Goal: Task Accomplishment & Management: Use online tool/utility

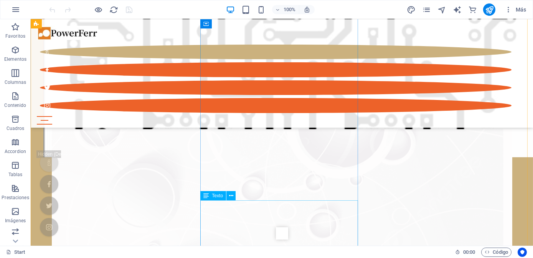
scroll to position [692, 0]
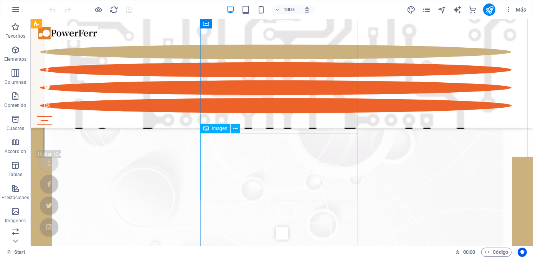
select select "px"
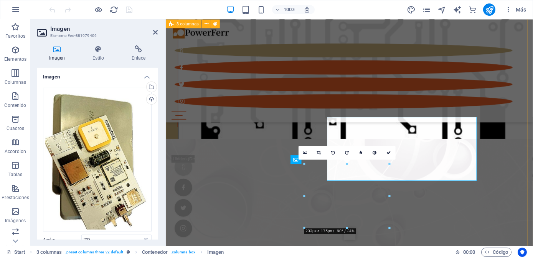
scroll to position [703, 0]
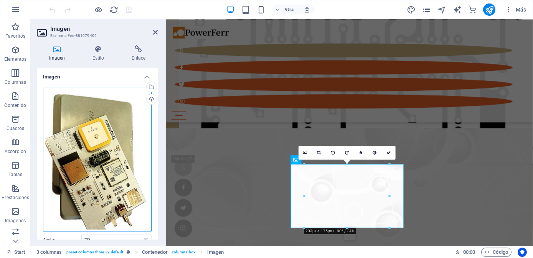
click at [108, 161] on div "Arrastra archivos aquí, haz clic para escoger archivos o selecciona archivos de…" at bounding box center [97, 160] width 109 height 144
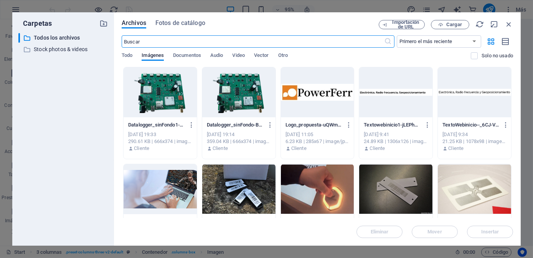
scroll to position [949, 0]
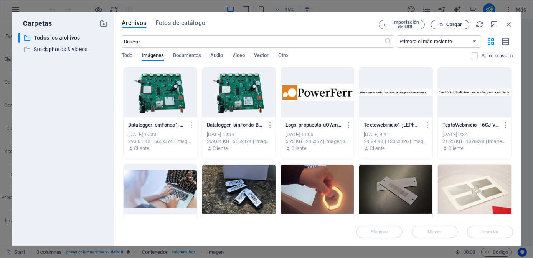
click at [456, 24] on span "Cargar" at bounding box center [454, 24] width 16 height 5
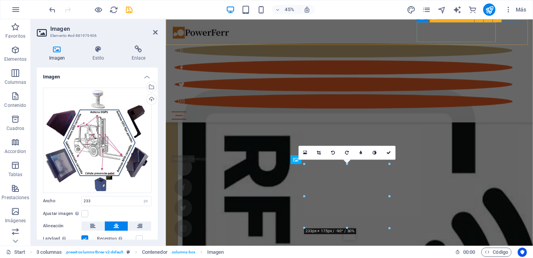
scroll to position [703, 0]
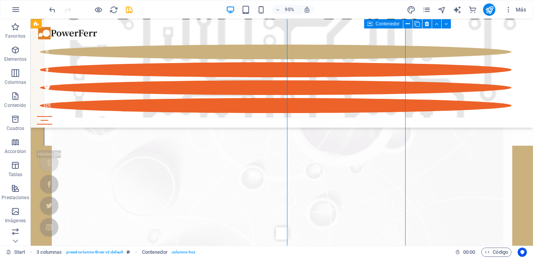
scroll to position [692, 0]
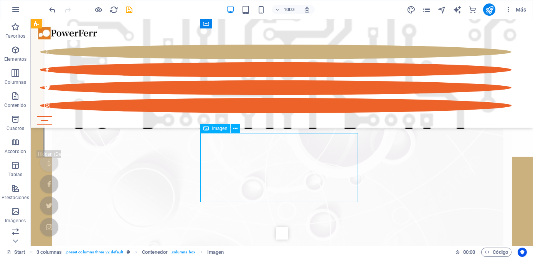
select select "px"
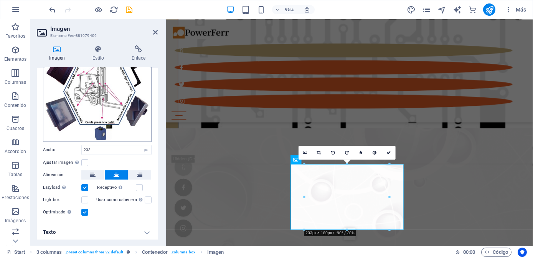
scroll to position [16, 0]
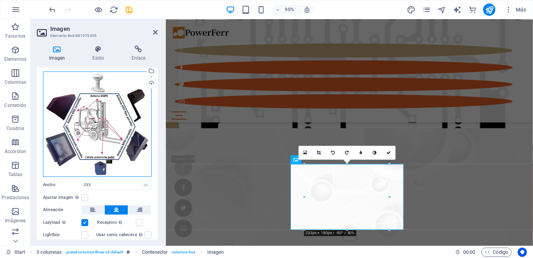
click at [93, 137] on div "Arrastra archivos aquí, haz clic para escoger archivos o selecciona archivos de…" at bounding box center [97, 123] width 109 height 105
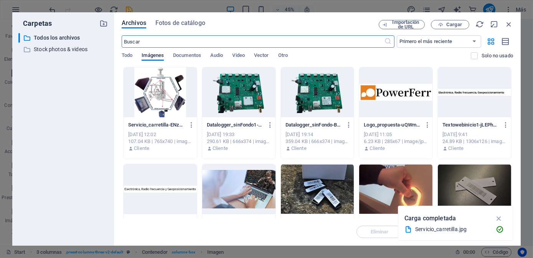
scroll to position [949, 0]
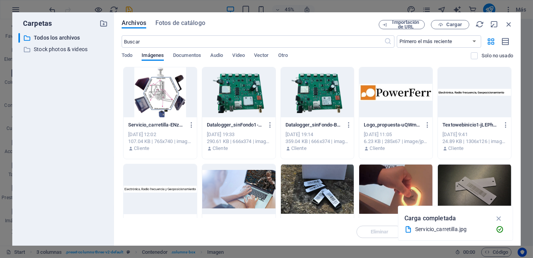
click at [166, 99] on div at bounding box center [160, 92] width 73 height 50
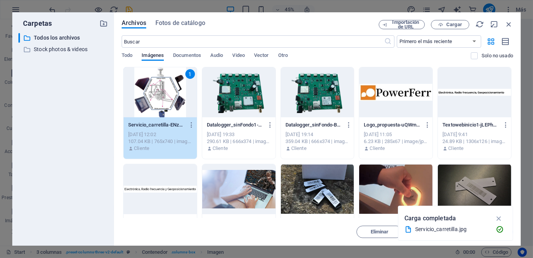
click at [166, 99] on div "1" at bounding box center [160, 92] width 73 height 50
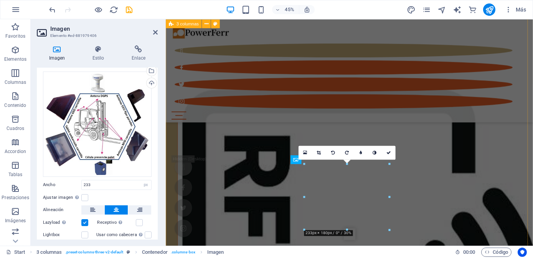
scroll to position [703, 0]
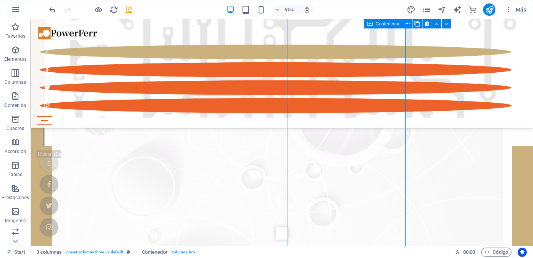
scroll to position [692, 0]
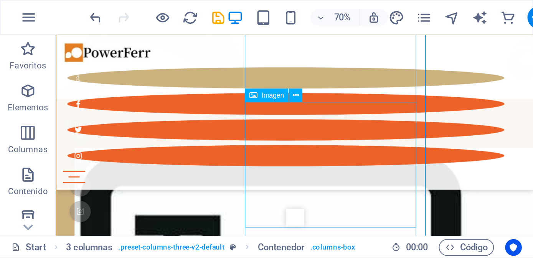
scroll to position [711, 0]
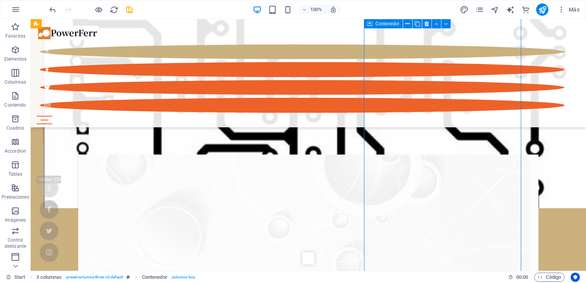
scroll to position [702, 0]
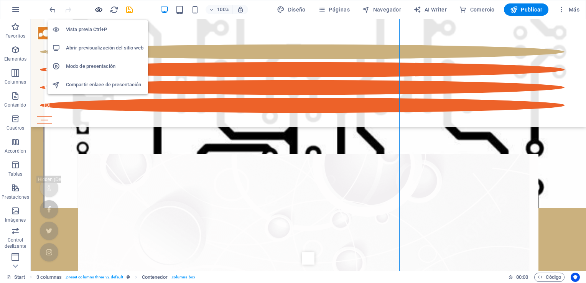
click at [100, 9] on icon "button" at bounding box center [98, 9] width 9 height 9
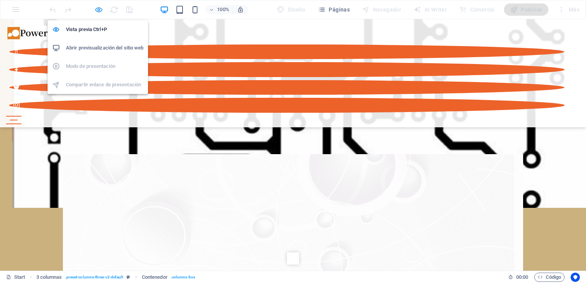
click at [97, 10] on icon "button" at bounding box center [98, 9] width 9 height 9
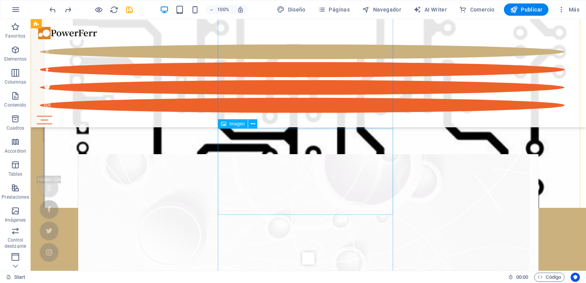
select select "px"
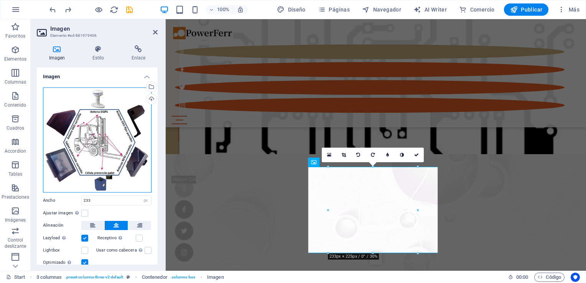
click at [107, 138] on div "Arrastra archivos aquí, haz clic para escoger archivos o selecciona archivos de…" at bounding box center [97, 140] width 109 height 105
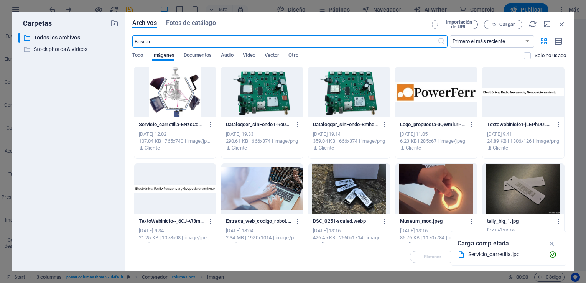
scroll to position [858, 0]
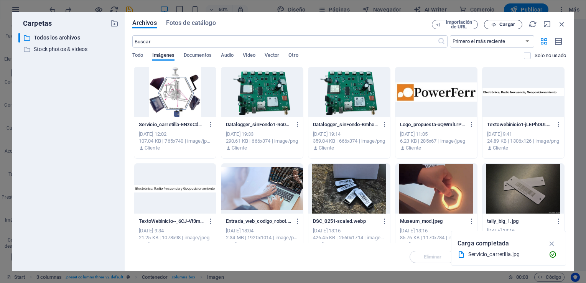
click at [504, 23] on span "Cargar" at bounding box center [508, 24] width 16 height 5
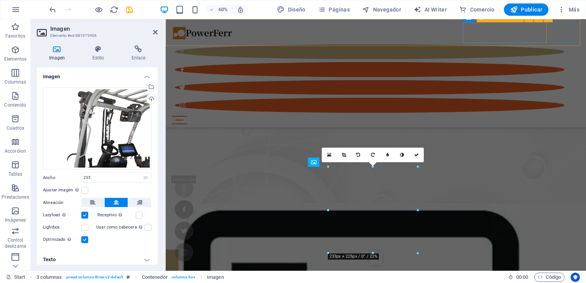
scroll to position [702, 0]
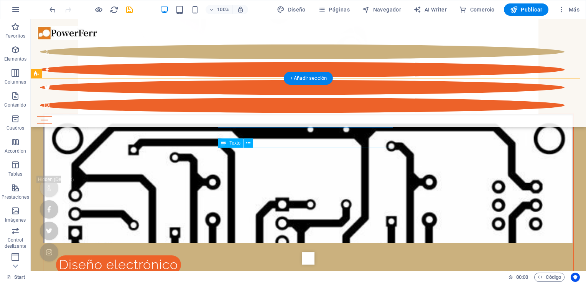
scroll to position [548, 0]
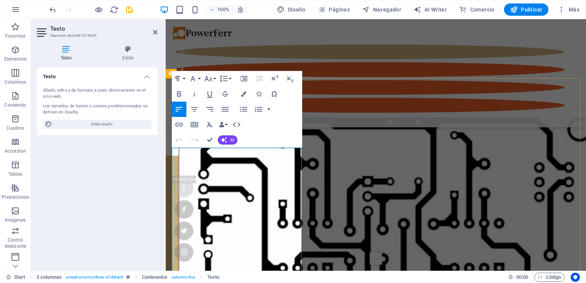
click at [213, 79] on button "Font Size" at bounding box center [210, 78] width 15 height 15
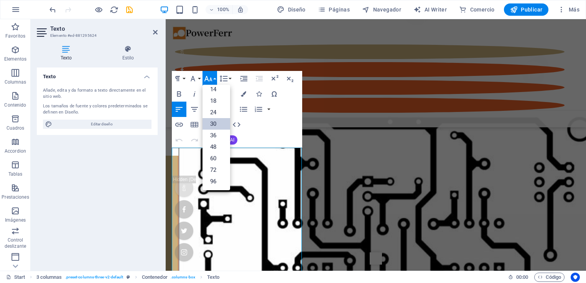
scroll to position [61, 0]
click at [213, 79] on button "Font Size" at bounding box center [210, 78] width 15 height 15
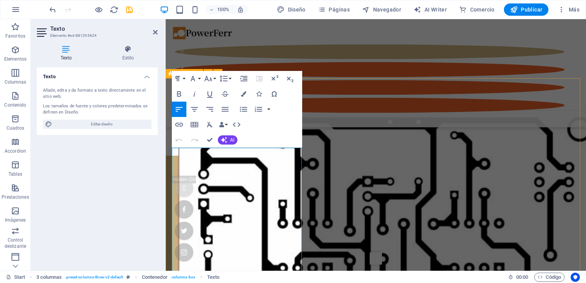
drag, startPoint x: 334, startPoint y: 102, endPoint x: 470, endPoint y: 102, distance: 136.2
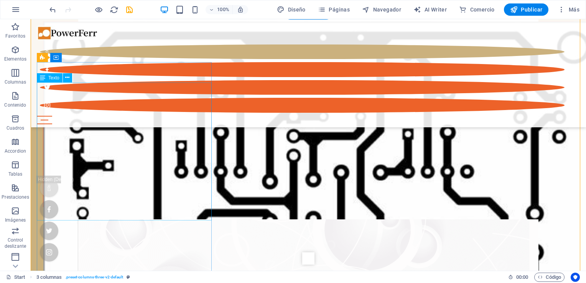
scroll to position [586, 0]
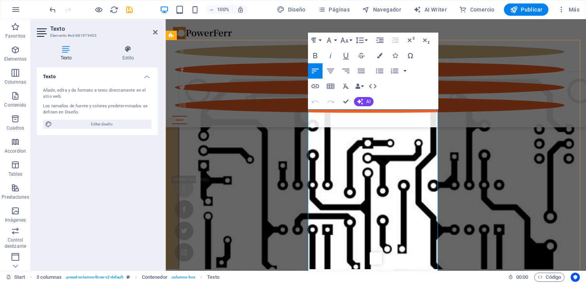
click at [351, 40] on button "Font Size" at bounding box center [346, 40] width 15 height 15
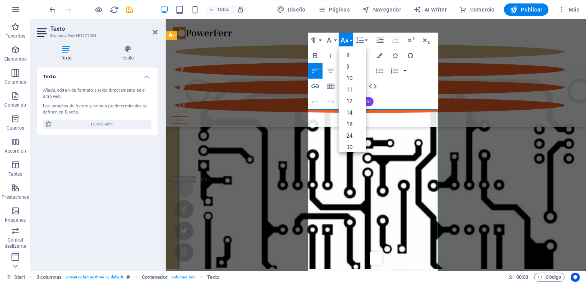
click at [355, 149] on link "30" at bounding box center [353, 148] width 28 height 12
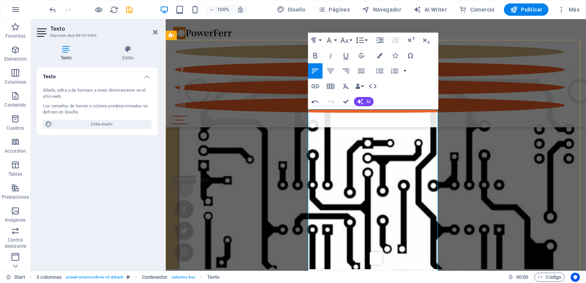
click at [352, 41] on button "Font Size" at bounding box center [346, 40] width 15 height 15
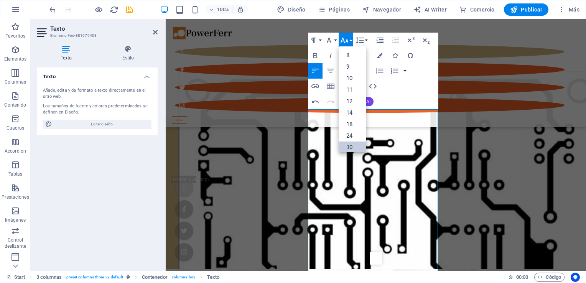
click at [359, 145] on link "30" at bounding box center [353, 148] width 28 height 12
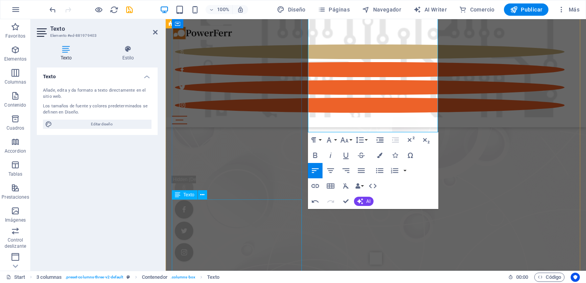
scroll to position [740, 0]
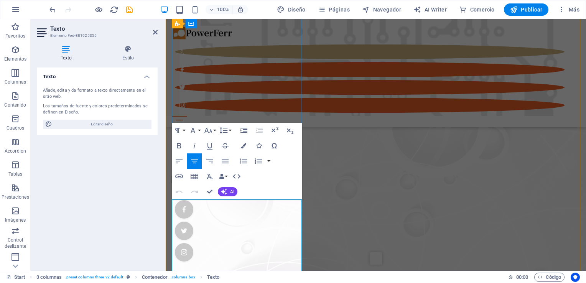
drag, startPoint x: 194, startPoint y: 230, endPoint x: 279, endPoint y: 227, distance: 85.2
click at [213, 129] on button "Font Size" at bounding box center [210, 130] width 15 height 15
click at [224, 234] on link "30" at bounding box center [217, 238] width 28 height 12
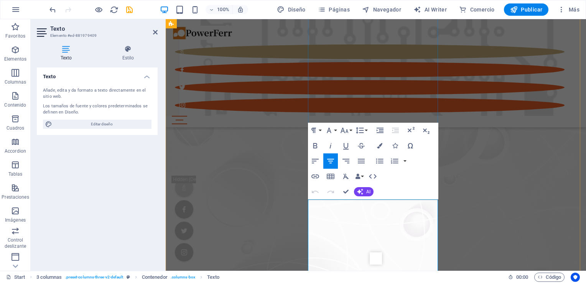
click at [350, 132] on button "Font Size" at bounding box center [346, 130] width 15 height 15
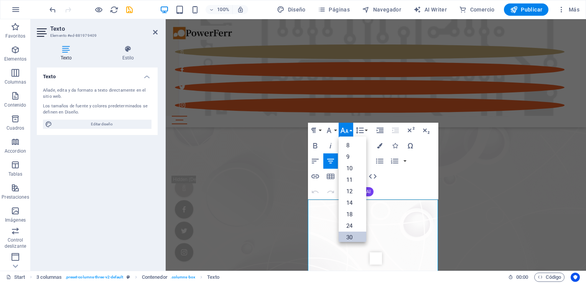
click at [357, 236] on link "30" at bounding box center [353, 238] width 28 height 12
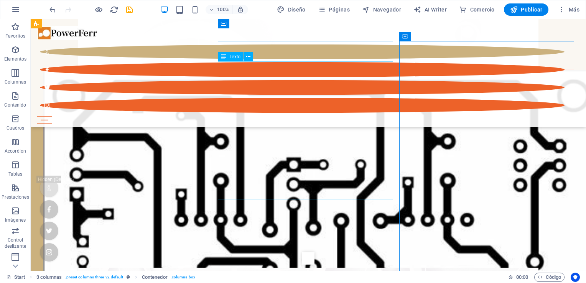
scroll to position [586, 0]
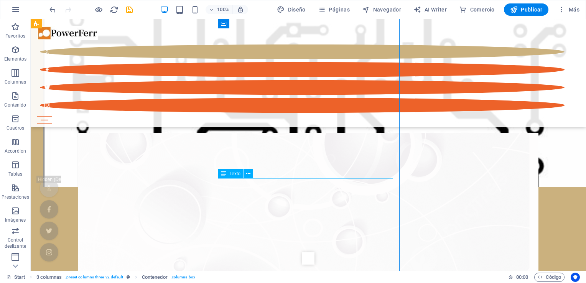
scroll to position [740, 0]
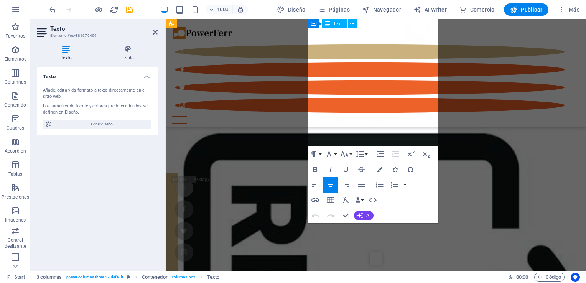
scroll to position [855, 0]
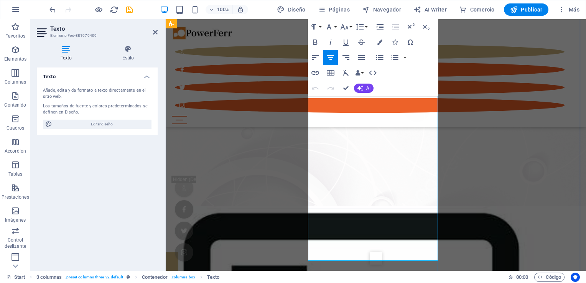
drag, startPoint x: 322, startPoint y: 114, endPoint x: 426, endPoint y: 111, distance: 103.7
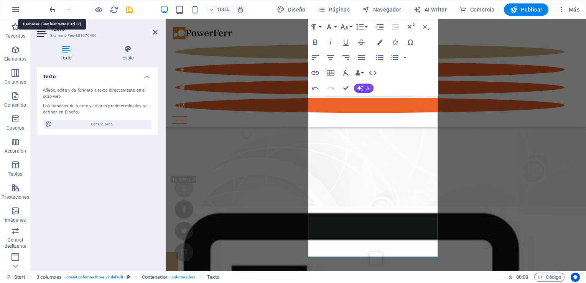
click at [53, 8] on icon "undo" at bounding box center [52, 9] width 9 height 9
drag, startPoint x: 360, startPoint y: 113, endPoint x: 398, endPoint y: 113, distance: 37.2
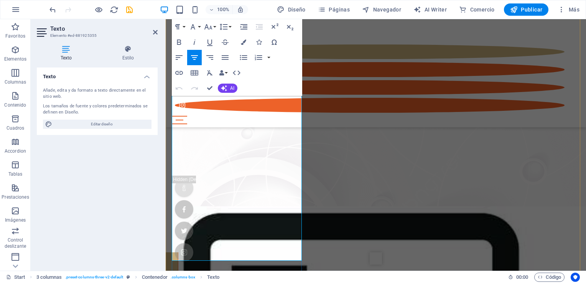
drag, startPoint x: 247, startPoint y: 116, endPoint x: 262, endPoint y: 118, distance: 14.8
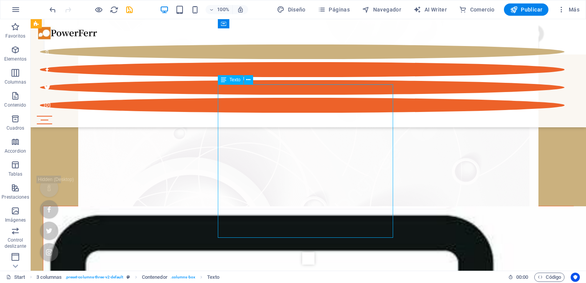
scroll to position [817, 0]
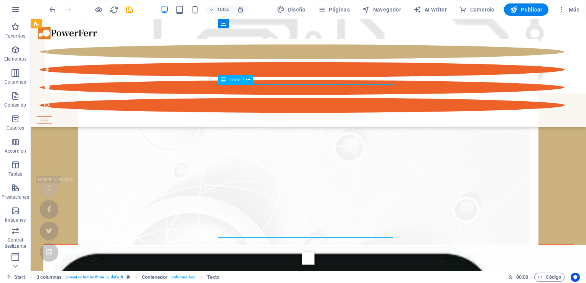
drag, startPoint x: 223, startPoint y: 116, endPoint x: 359, endPoint y: 116, distance: 135.5
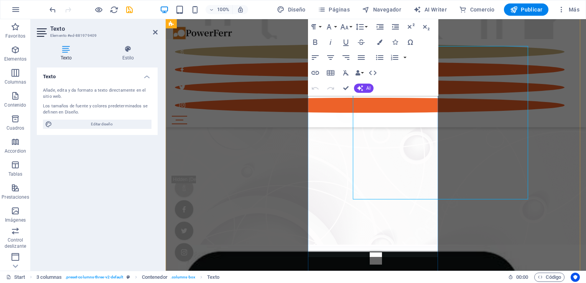
scroll to position [855, 0]
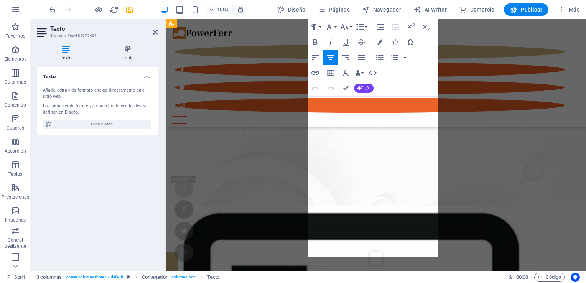
drag, startPoint x: 323, startPoint y: 112, endPoint x: 457, endPoint y: 115, distance: 133.6
click at [381, 40] on icon "button" at bounding box center [379, 42] width 5 height 5
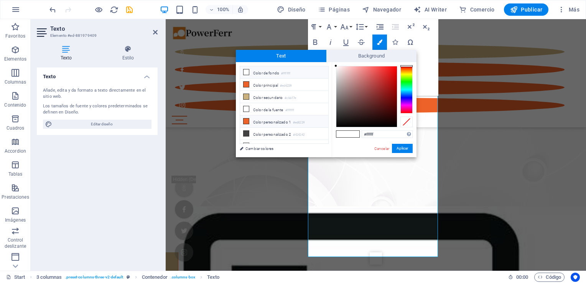
click at [264, 120] on li "Color personalizado 1 #ed6229" at bounding box center [284, 122] width 88 height 12
type input "#ed6229"
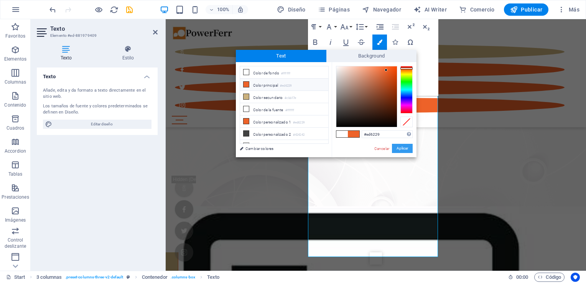
drag, startPoint x: 403, startPoint y: 147, endPoint x: 238, endPoint y: 128, distance: 166.1
click at [403, 147] on button "Aplicar" at bounding box center [402, 148] width 21 height 9
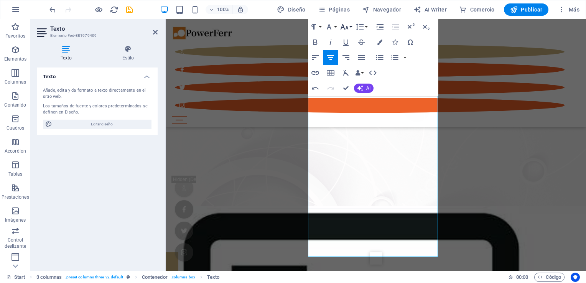
click at [352, 28] on button "Font Size" at bounding box center [346, 26] width 15 height 15
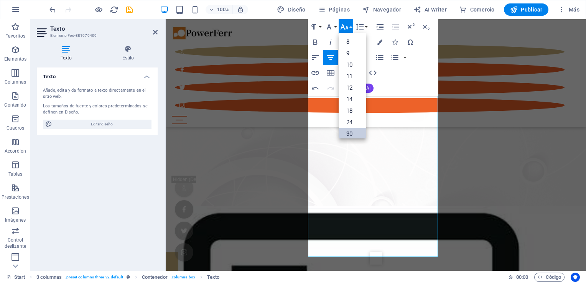
click at [355, 134] on link "30" at bounding box center [353, 134] width 28 height 12
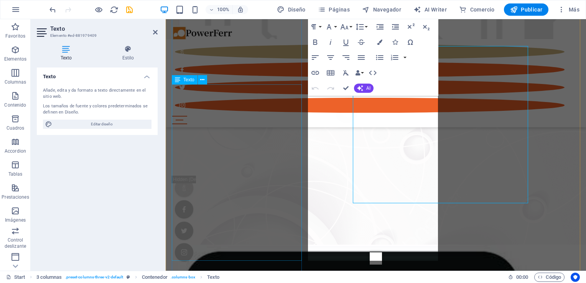
scroll to position [855, 0]
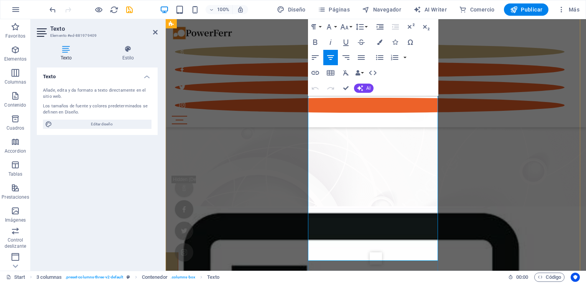
drag, startPoint x: 310, startPoint y: 138, endPoint x: 425, endPoint y: 246, distance: 158.0
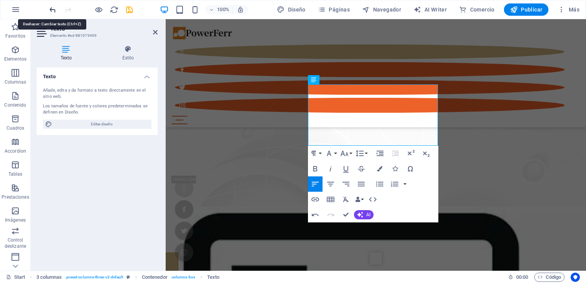
click at [53, 8] on icon "undo" at bounding box center [52, 9] width 9 height 9
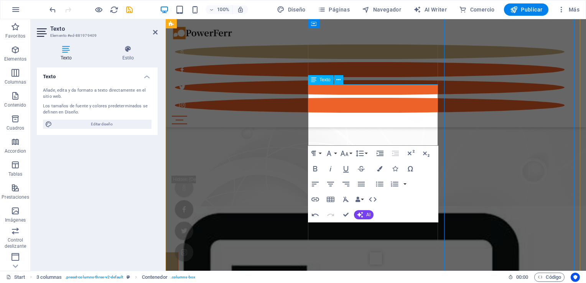
scroll to position [817, 0]
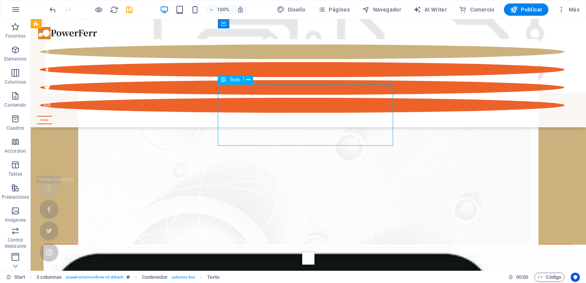
drag, startPoint x: 307, startPoint y: 129, endPoint x: 171, endPoint y: 129, distance: 135.5
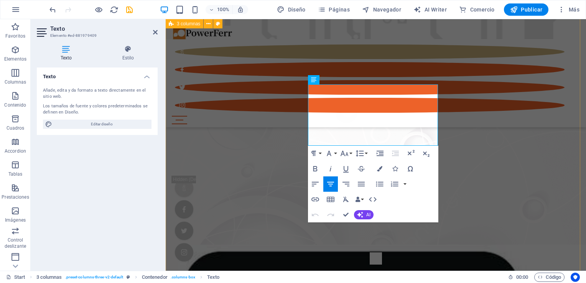
scroll to position [855, 0]
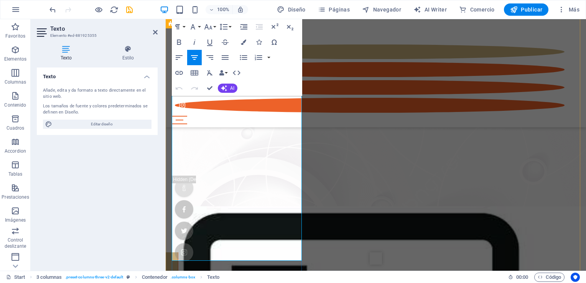
drag, startPoint x: 173, startPoint y: 137, endPoint x: 290, endPoint y: 233, distance: 150.5
copy span "Dispositivo de venta al consumo, con un millar de unidades vendidas. Diseño ele…"
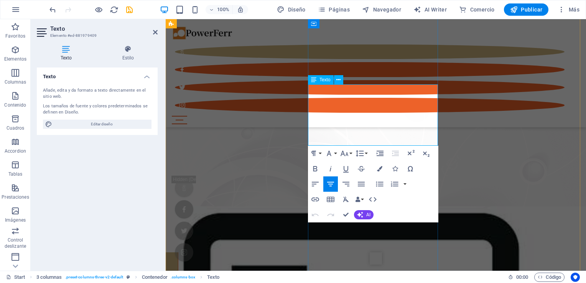
drag, startPoint x: 322, startPoint y: 128, endPoint x: 390, endPoint y: 130, distance: 68.3
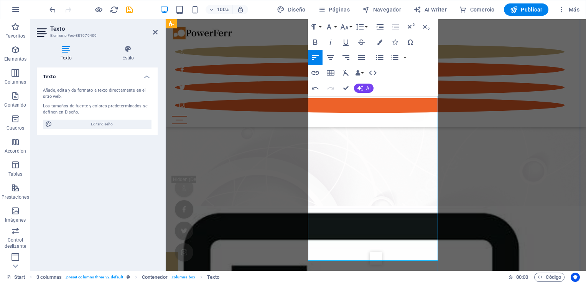
drag, startPoint x: 322, startPoint y: 132, endPoint x: 421, endPoint y: 260, distance: 161.8
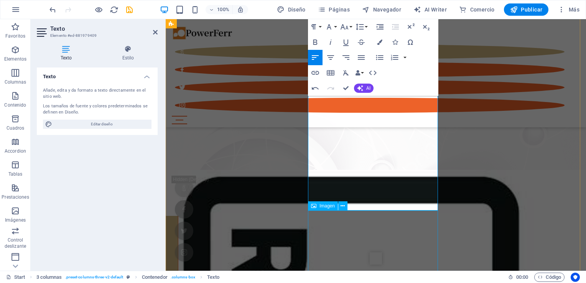
scroll to position [920, 0]
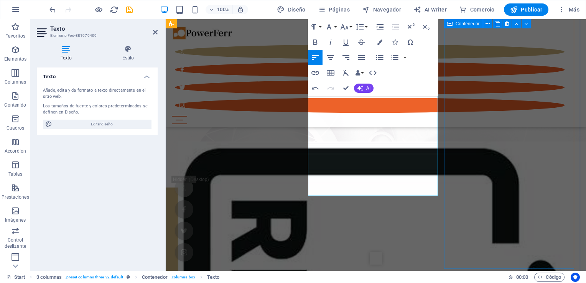
drag, startPoint x: 315, startPoint y: 135, endPoint x: 454, endPoint y: 210, distance: 157.1
click at [381, 43] on icon "button" at bounding box center [379, 42] width 5 height 5
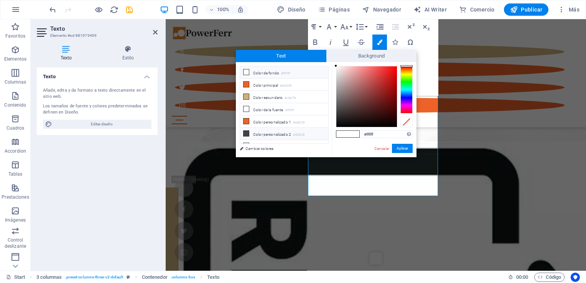
click at [274, 133] on li "Color personalizado 2 #424242" at bounding box center [284, 134] width 88 height 12
type input "#424242"
click at [405, 149] on button "Aplicar" at bounding box center [402, 148] width 21 height 9
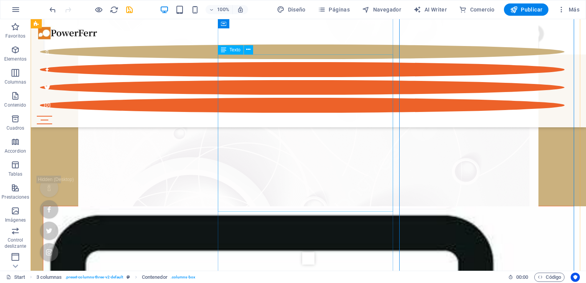
scroll to position [805, 0]
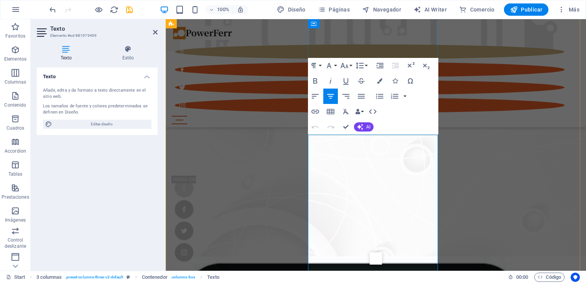
drag, startPoint x: 443, startPoint y: 151, endPoint x: 308, endPoint y: 152, distance: 135.1
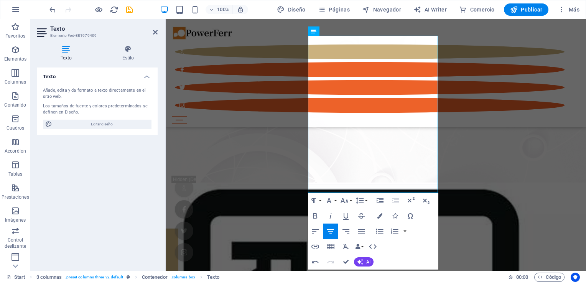
scroll to position [924, 0]
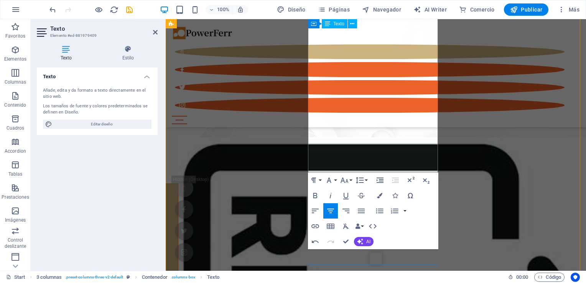
drag, startPoint x: 309, startPoint y: 187, endPoint x: 428, endPoint y: 167, distance: 121.0
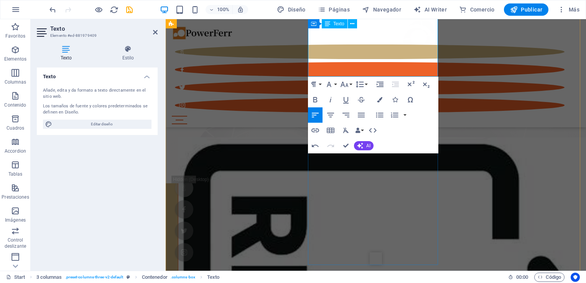
drag, startPoint x: 332, startPoint y: 69, endPoint x: 310, endPoint y: 65, distance: 22.7
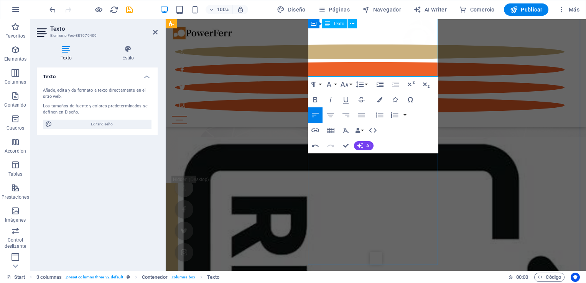
drag, startPoint x: 316, startPoint y: 67, endPoint x: 309, endPoint y: 66, distance: 7.3
click at [379, 101] on icon "button" at bounding box center [379, 99] width 5 height 5
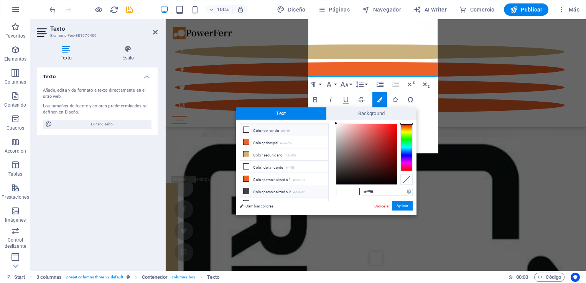
click at [283, 192] on li "Color personalizado 2 #424242" at bounding box center [284, 191] width 88 height 12
click at [399, 206] on button "Aplicar" at bounding box center [402, 205] width 21 height 9
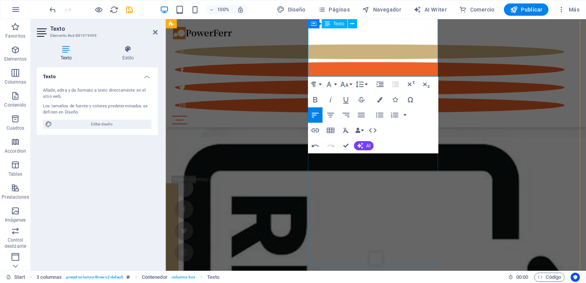
drag, startPoint x: 341, startPoint y: 69, endPoint x: 305, endPoint y: 68, distance: 35.7
click at [380, 101] on icon "button" at bounding box center [379, 99] width 5 height 5
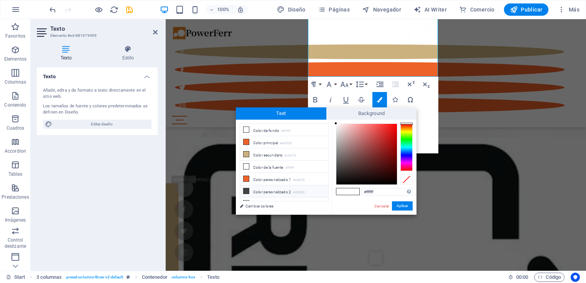
click at [283, 192] on li "Color personalizado 2 #424242" at bounding box center [284, 191] width 88 height 12
type input "#424242"
click at [401, 207] on button "Aplicar" at bounding box center [402, 205] width 21 height 9
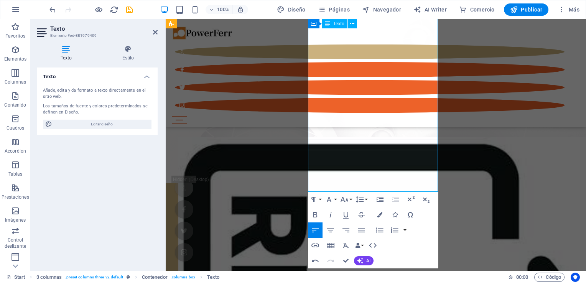
drag, startPoint x: 426, startPoint y: 183, endPoint x: 310, endPoint y: 67, distance: 164.7
click at [352, 201] on button "Font Size" at bounding box center [346, 199] width 15 height 15
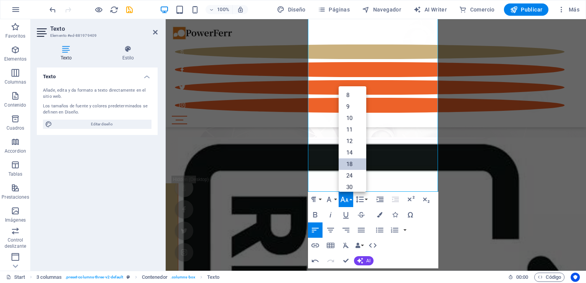
click at [348, 166] on link "18" at bounding box center [353, 165] width 28 height 12
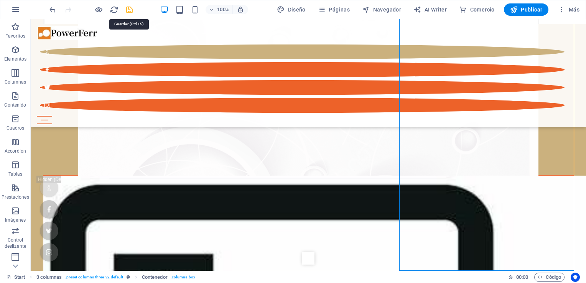
click at [132, 10] on icon "save" at bounding box center [129, 9] width 9 height 9
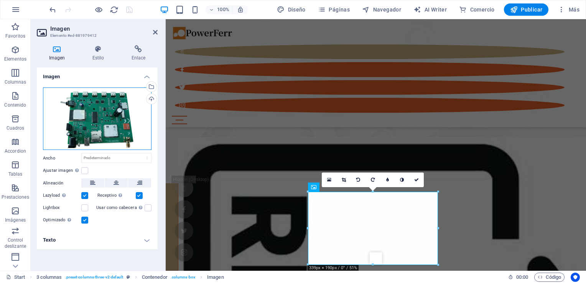
click at [91, 105] on div "Arrastra archivos aquí, haz clic para escoger archivos o selecciona archivos de…" at bounding box center [97, 119] width 109 height 63
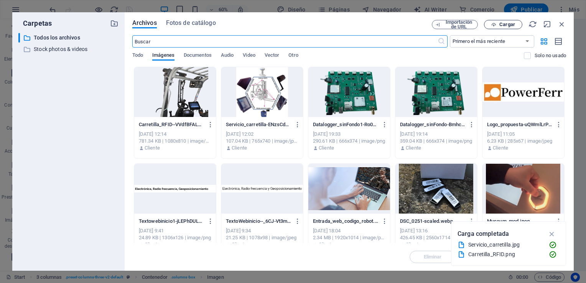
click at [508, 26] on span "Cargar" at bounding box center [508, 24] width 16 height 5
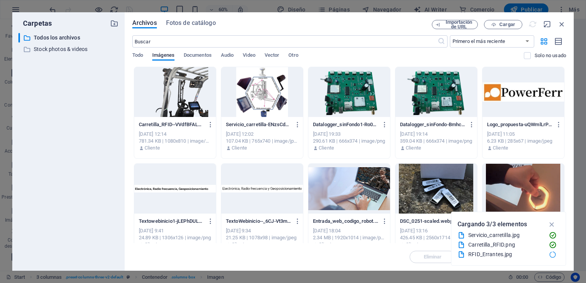
scroll to position [924, 0]
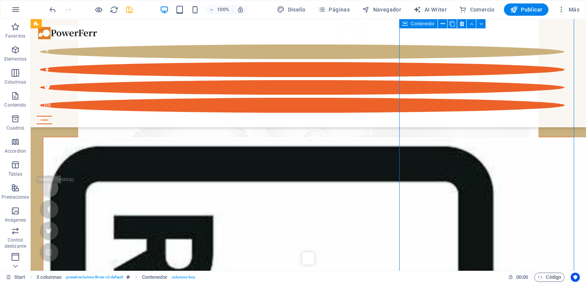
scroll to position [886, 0]
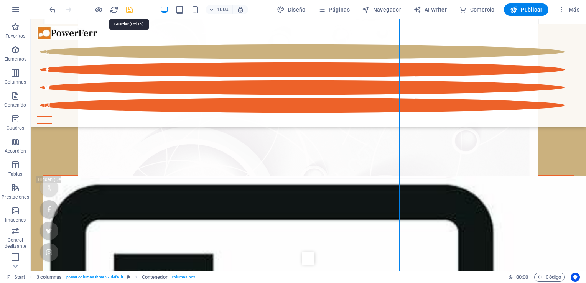
click at [131, 9] on icon "save" at bounding box center [129, 9] width 9 height 9
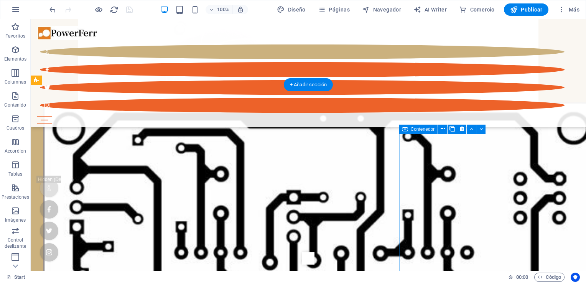
scroll to position [540, 0]
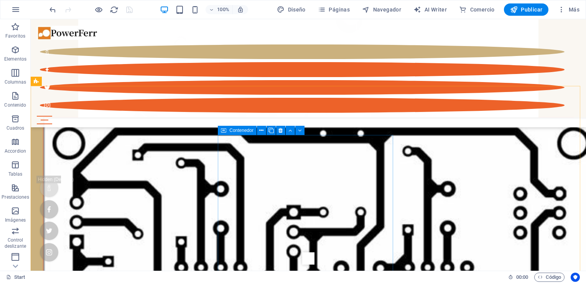
click at [226, 130] on icon at bounding box center [223, 130] width 5 height 9
click at [263, 130] on icon at bounding box center [261, 131] width 4 height 8
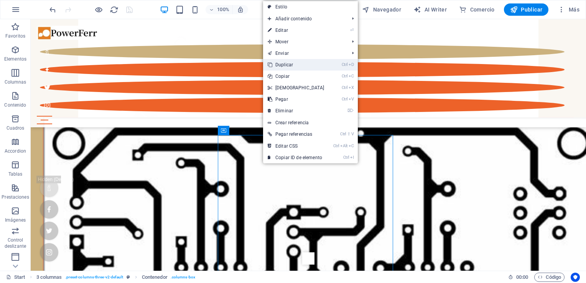
click at [289, 66] on link "Ctrl D Duplicar" at bounding box center [296, 65] width 66 height 12
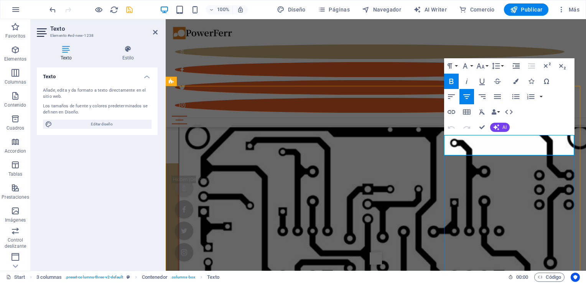
drag, startPoint x: 477, startPoint y: 146, endPoint x: 543, endPoint y: 148, distance: 66.0
drag, startPoint x: 570, startPoint y: 147, endPoint x: 442, endPoint y: 155, distance: 128.1
click at [514, 84] on icon "button" at bounding box center [516, 81] width 5 height 5
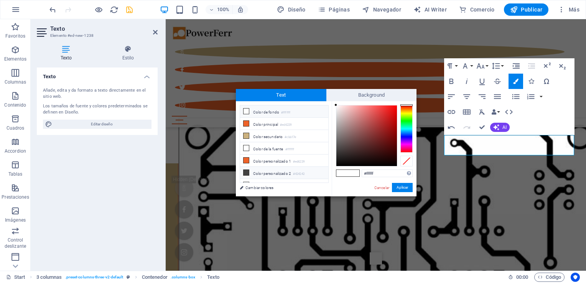
click at [287, 171] on li "Color personalizado 2 #424242" at bounding box center [284, 173] width 88 height 12
type input "#424242"
click at [405, 188] on button "Aplicar" at bounding box center [402, 187] width 21 height 9
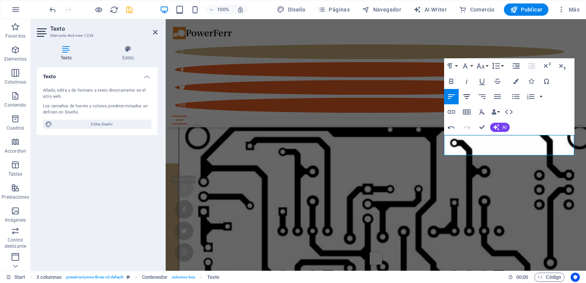
click at [466, 96] on icon "button" at bounding box center [467, 96] width 7 height 5
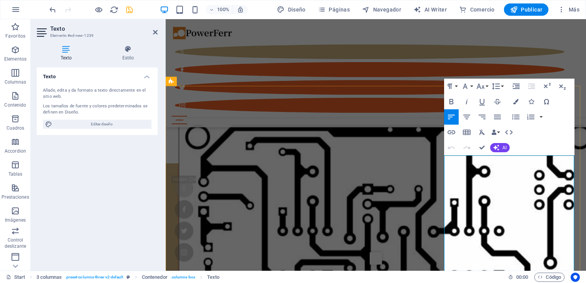
drag, startPoint x: 521, startPoint y: 168, endPoint x: 446, endPoint y: 170, distance: 75.2
drag, startPoint x: 453, startPoint y: 168, endPoint x: 517, endPoint y: 169, distance: 64.5
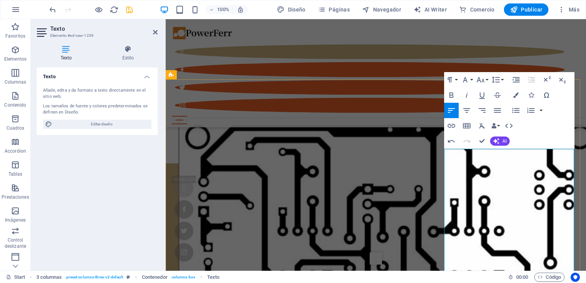
scroll to position [579, 0]
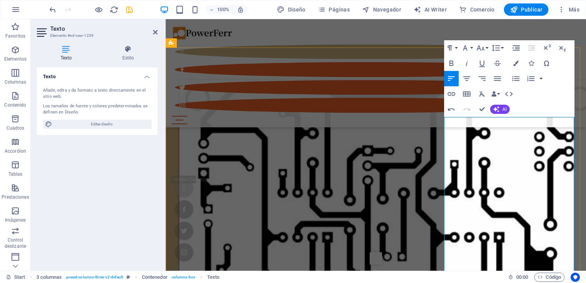
drag, startPoint x: 448, startPoint y: 152, endPoint x: 554, endPoint y: 173, distance: 108.5
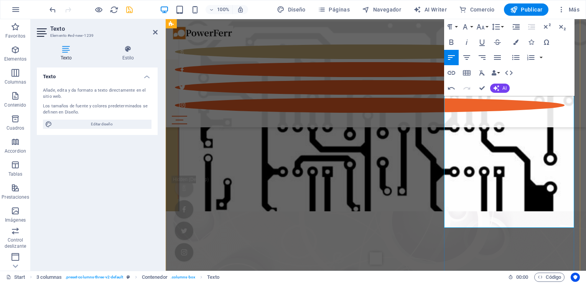
scroll to position [654, 0]
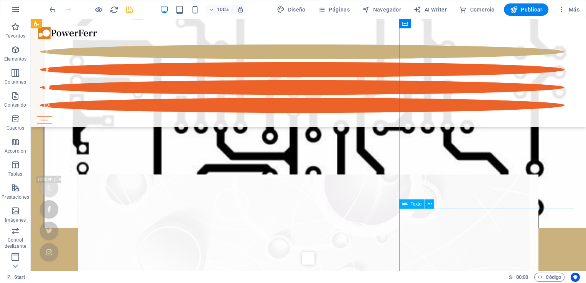
scroll to position [692, 0]
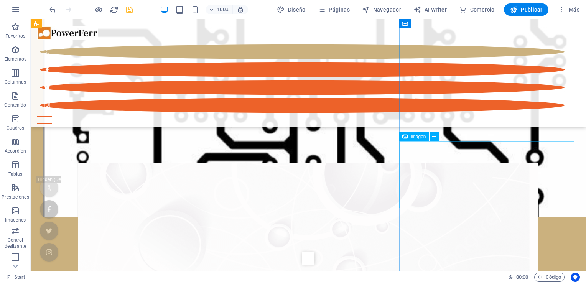
select select "px"
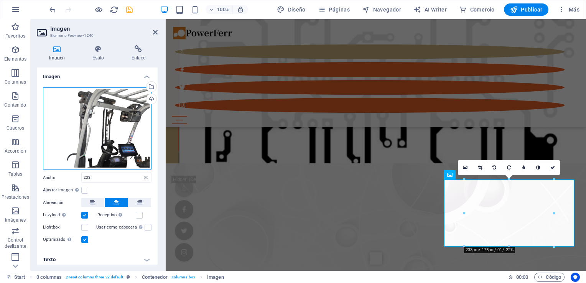
click at [111, 135] on div "Arrastra archivos aquí, haz clic para escoger archivos o selecciona archivos de…" at bounding box center [97, 129] width 109 height 83
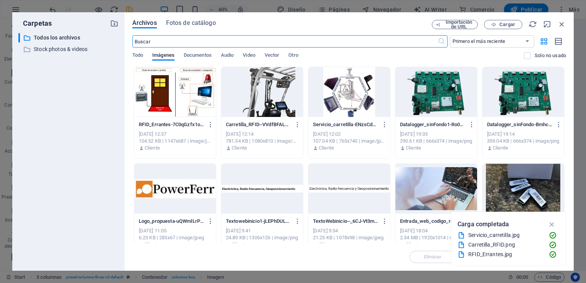
scroll to position [849, 0]
click at [505, 25] on span "Cargar" at bounding box center [508, 24] width 16 height 5
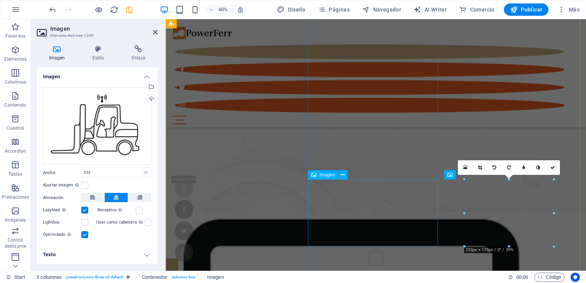
scroll to position [692, 0]
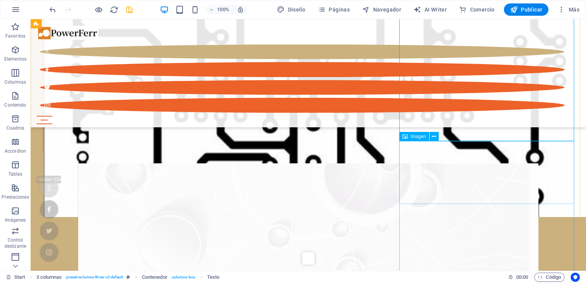
select select "px"
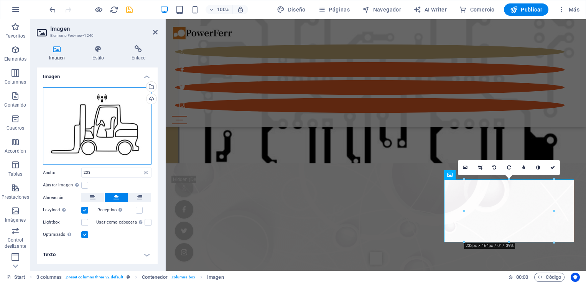
click at [122, 125] on div "Arrastra archivos aquí, haz clic para escoger archivos o selecciona archivos de…" at bounding box center [97, 127] width 109 height 78
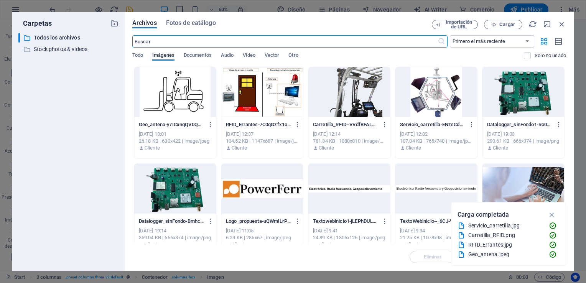
scroll to position [849, 0]
click at [502, 24] on span "Cargar" at bounding box center [508, 24] width 16 height 5
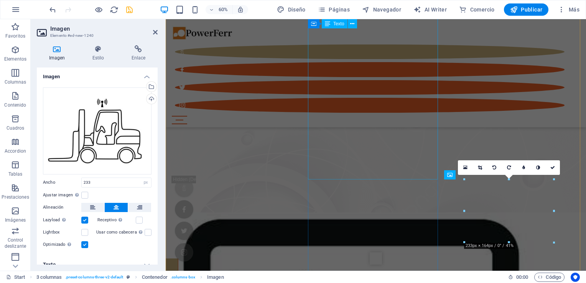
scroll to position [692, 0]
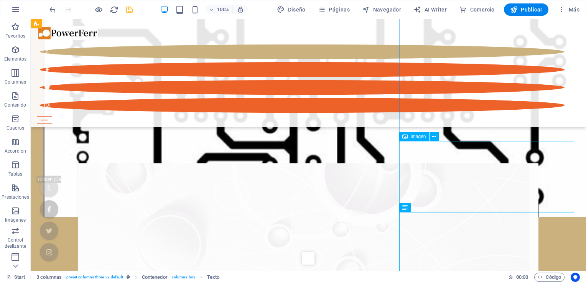
select select "px"
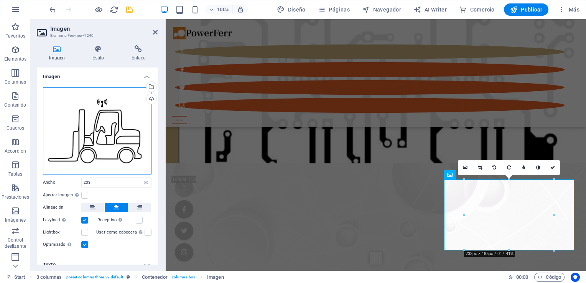
click at [105, 142] on div "Arrastra archivos aquí, haz clic para escoger archivos o selecciona archivos de…" at bounding box center [97, 131] width 109 height 87
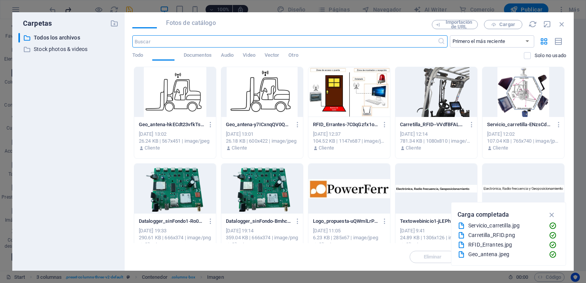
scroll to position [849, 0]
click at [506, 26] on span "Cargar" at bounding box center [508, 24] width 16 height 5
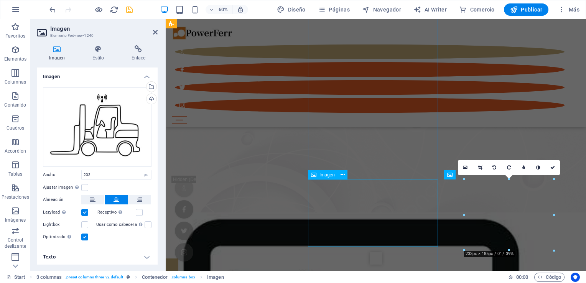
scroll to position [692, 0]
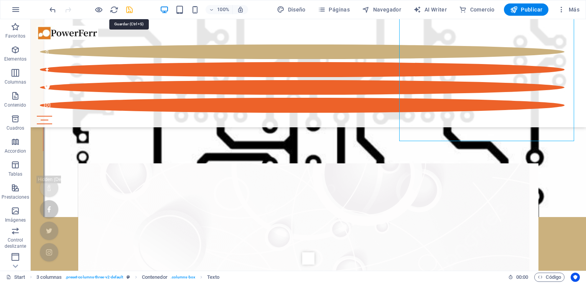
click at [131, 8] on icon "save" at bounding box center [129, 9] width 9 height 9
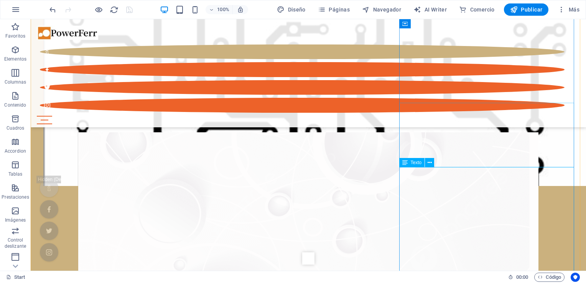
scroll to position [731, 0]
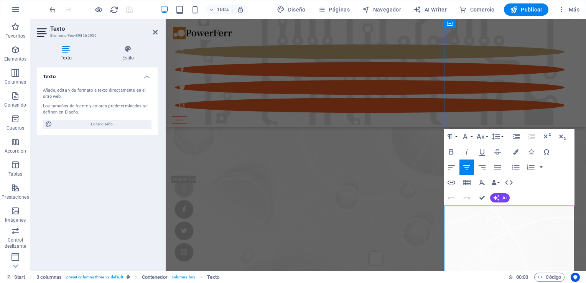
drag, startPoint x: 476, startPoint y: 237, endPoint x: 550, endPoint y: 239, distance: 74.1
drag, startPoint x: 449, startPoint y: 260, endPoint x: 558, endPoint y: 258, distance: 109.0
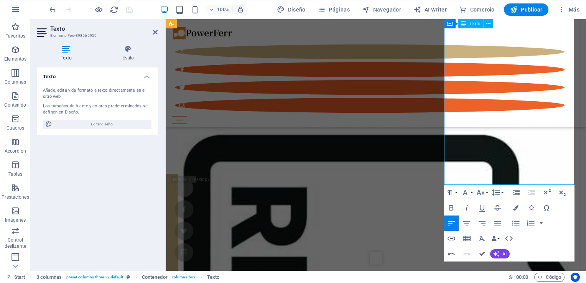
scroll to position [857, 0]
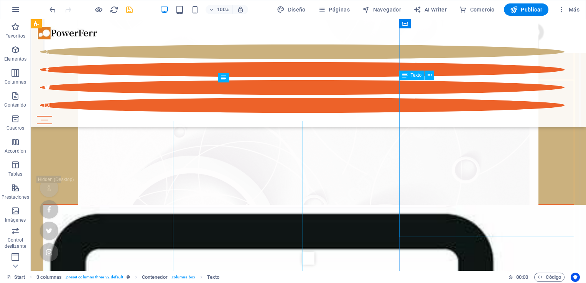
scroll to position [818, 0]
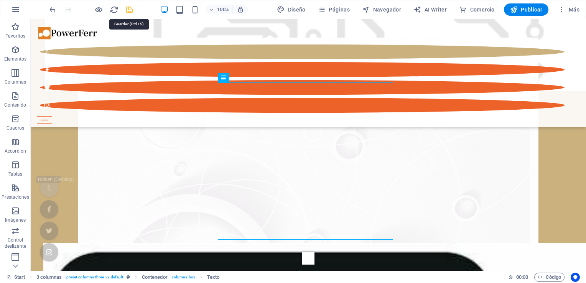
click at [129, 11] on icon "save" at bounding box center [129, 9] width 9 height 9
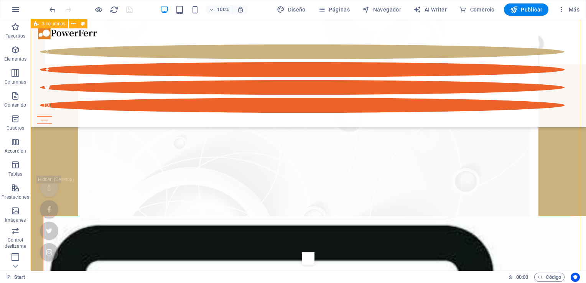
scroll to position [895, 0]
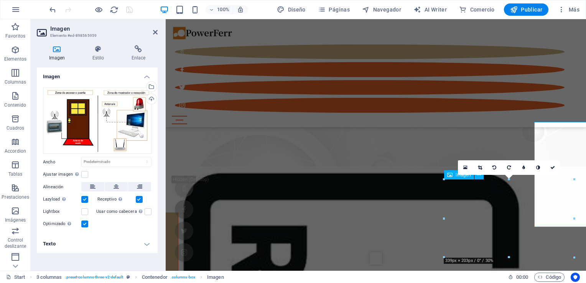
scroll to position [933, 0]
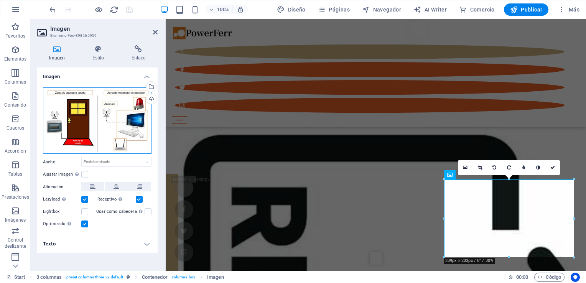
click at [125, 126] on div "Arrastra archivos aquí, haz clic para escoger archivos o selecciona archivos de…" at bounding box center [97, 121] width 109 height 67
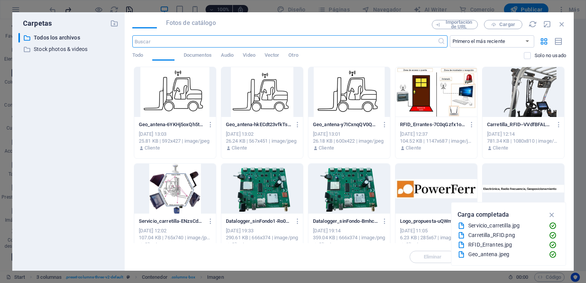
scroll to position [1109, 0]
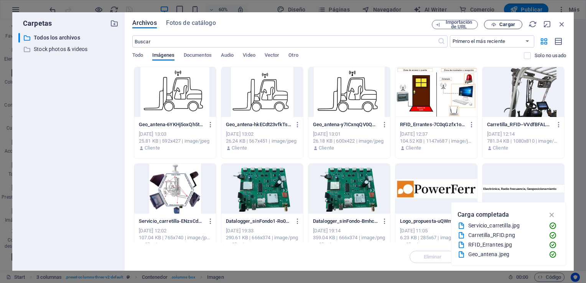
click at [504, 24] on span "Cargar" at bounding box center [508, 24] width 16 height 5
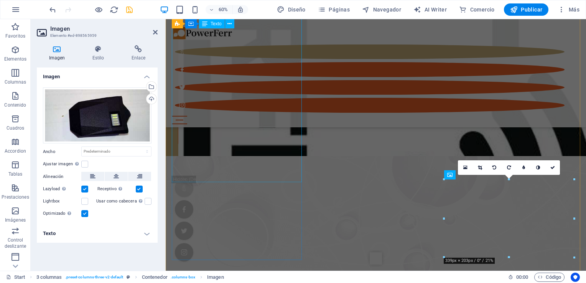
scroll to position [933, 0]
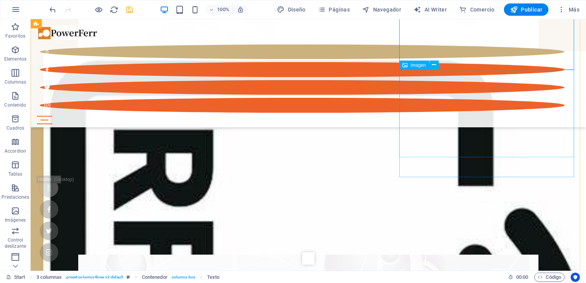
scroll to position [1010, 0]
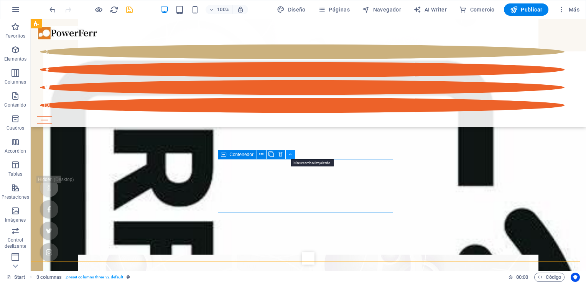
click at [291, 156] on icon at bounding box center [290, 154] width 3 height 8
click at [259, 155] on button at bounding box center [261, 154] width 9 height 9
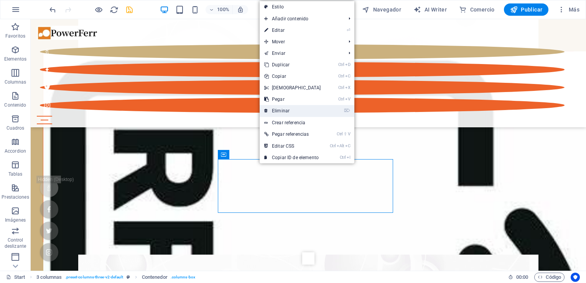
click at [286, 110] on link "⌦ Eliminar" at bounding box center [293, 111] width 66 height 12
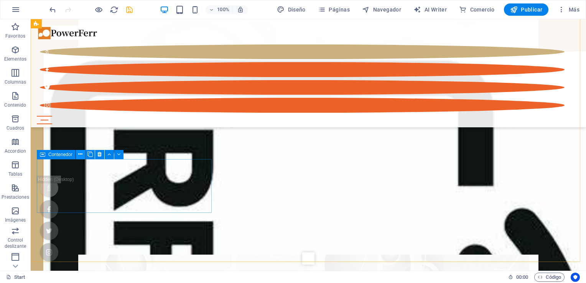
click at [83, 154] on button at bounding box center [80, 154] width 9 height 9
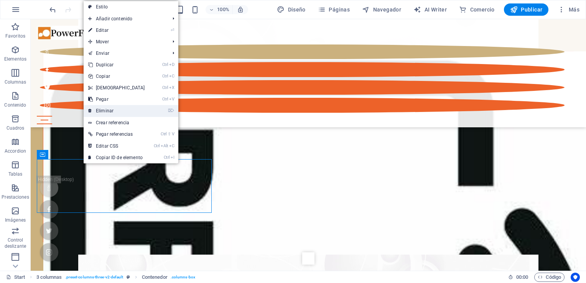
click at [105, 111] on link "⌦ Eliminar" at bounding box center [117, 111] width 66 height 12
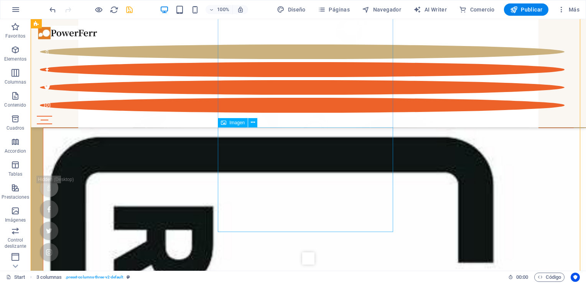
scroll to position [895, 0]
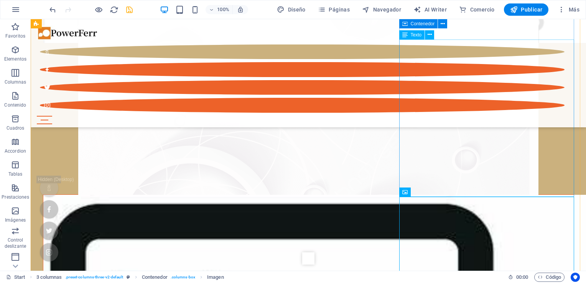
scroll to position [857, 0]
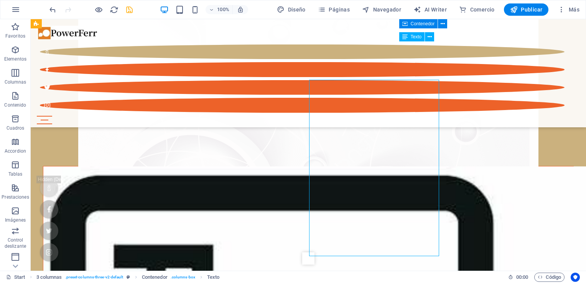
scroll to position [857, 0]
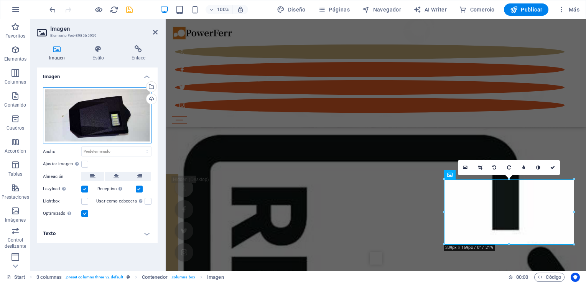
click at [80, 116] on div "Arrastra archivos aquí, haz clic para escoger archivos o selecciona archivos de…" at bounding box center [97, 116] width 109 height 56
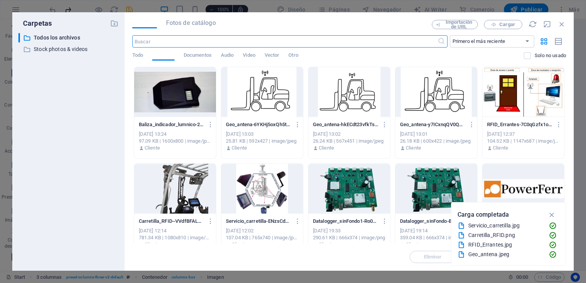
scroll to position [1109, 0]
click at [502, 26] on span "Cargar" at bounding box center [508, 24] width 16 height 5
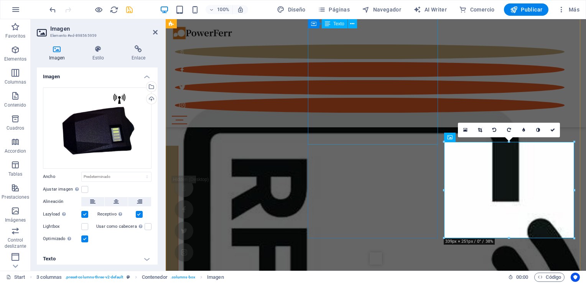
scroll to position [972, 0]
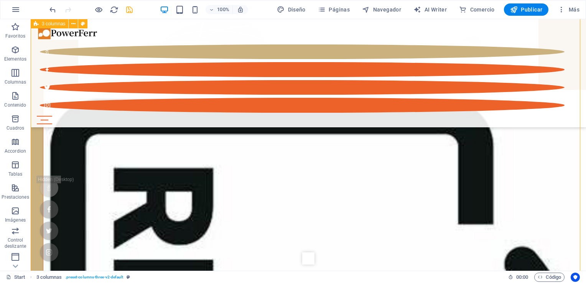
scroll to position [933, 0]
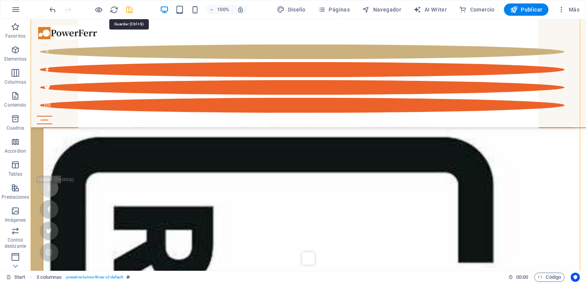
click at [130, 10] on icon "save" at bounding box center [129, 9] width 9 height 9
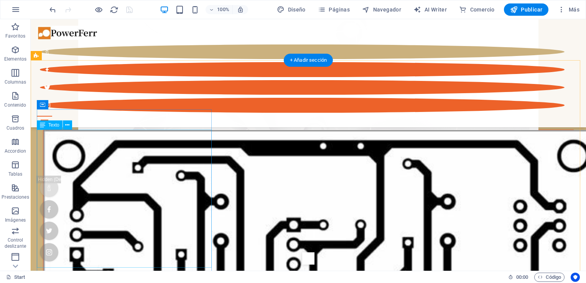
scroll to position [511, 0]
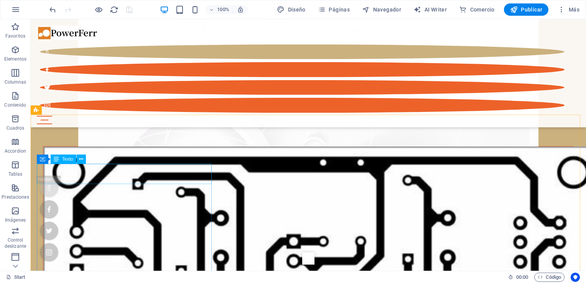
click at [64, 161] on span "Texto" at bounding box center [67, 159] width 11 height 5
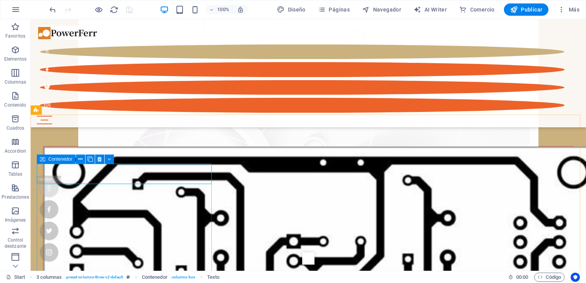
click at [43, 160] on icon at bounding box center [42, 159] width 5 height 9
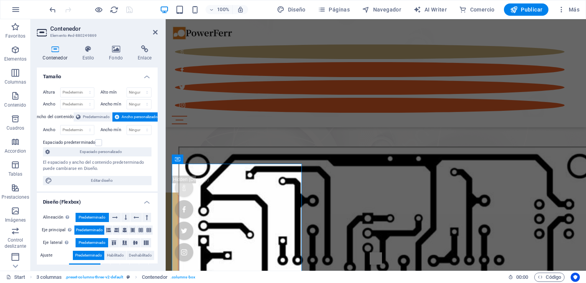
click at [90, 35] on h3 "Elemento #ed-880249869" at bounding box center [96, 35] width 92 height 7
click at [36, 32] on aside "Contenedor Elemento #ed-880249869 Contenedor Estilo Fondo Enlace Tamaño Altura …" at bounding box center [98, 145] width 135 height 252
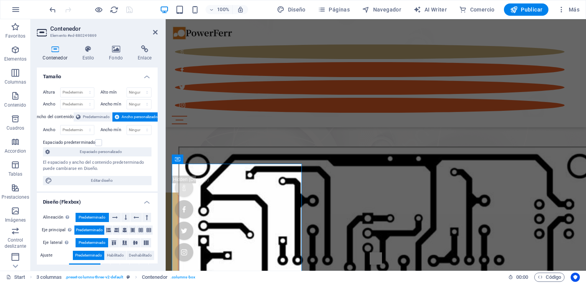
click at [54, 29] on h2 "Contenedor" at bounding box center [103, 28] width 107 height 7
drag, startPoint x: 59, startPoint y: 35, endPoint x: 73, endPoint y: 34, distance: 13.5
drag, startPoint x: 73, startPoint y: 34, endPoint x: 68, endPoint y: 35, distance: 5.5
click at [68, 35] on h3 "Elemento #ed-880249869" at bounding box center [96, 35] width 92 height 7
click at [156, 33] on icon at bounding box center [155, 32] width 5 height 6
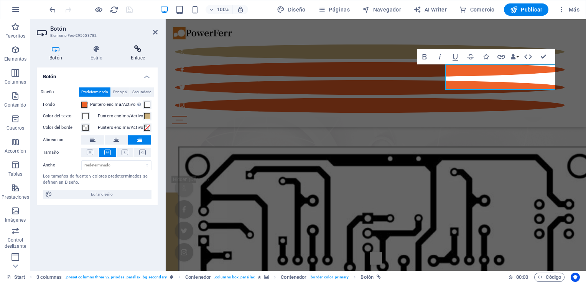
click at [141, 57] on h4 "Enlace" at bounding box center [138, 53] width 40 height 16
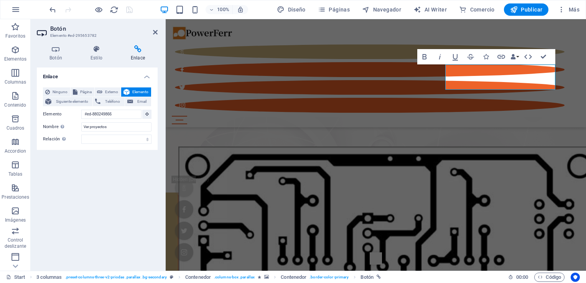
click at [149, 77] on h4 "Enlace" at bounding box center [97, 75] width 121 height 14
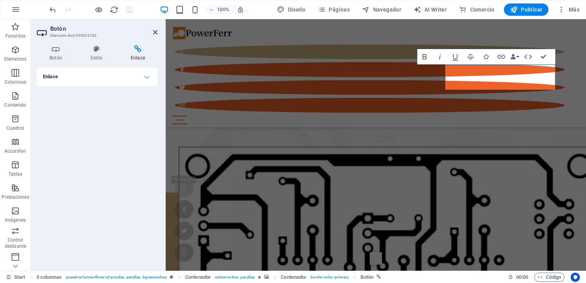
click at [149, 77] on h4 "Enlace" at bounding box center [97, 77] width 121 height 18
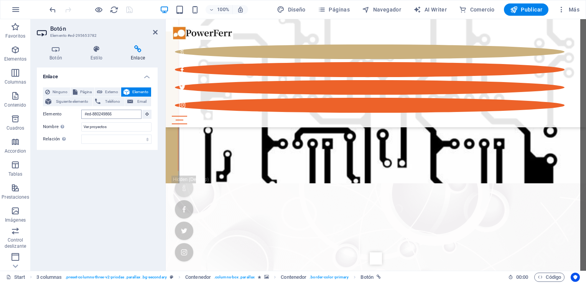
scroll to position [797, 0]
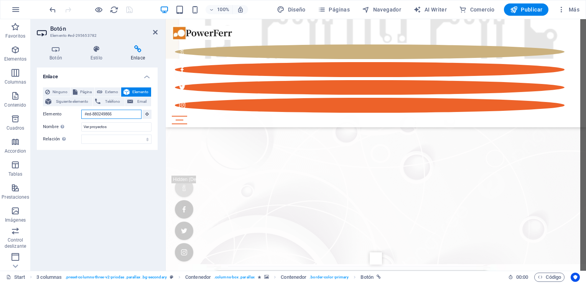
click at [120, 115] on input "#ed-880249866" at bounding box center [111, 114] width 60 height 9
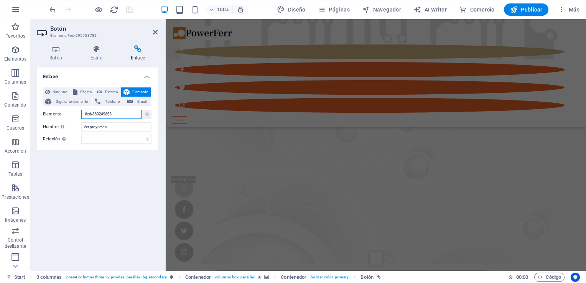
scroll to position [485, 0]
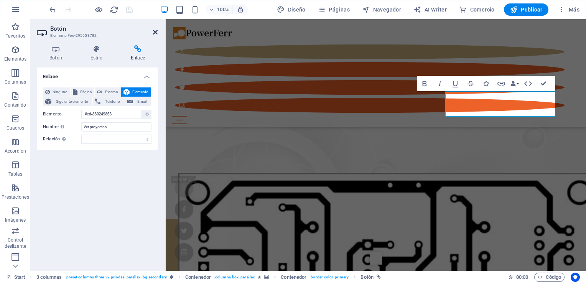
click at [155, 32] on icon at bounding box center [155, 32] width 5 height 6
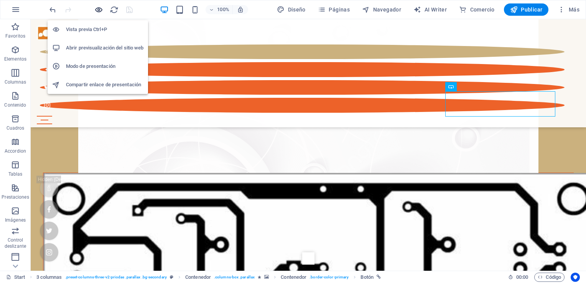
click at [101, 9] on icon "button" at bounding box center [98, 9] width 9 height 9
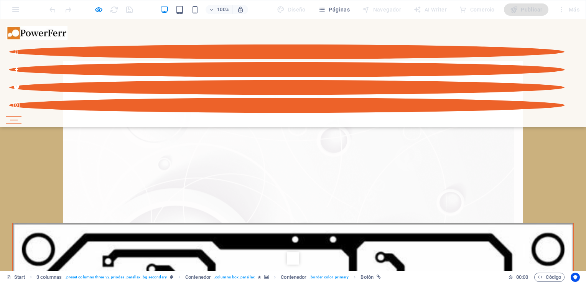
scroll to position [446, 0]
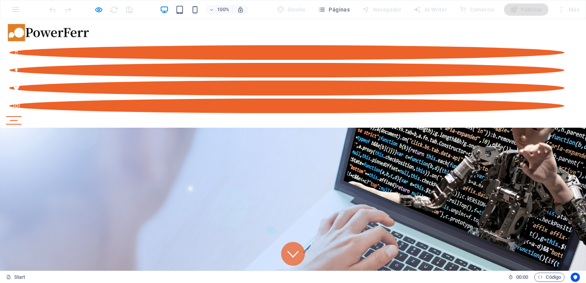
scroll to position [0, 0]
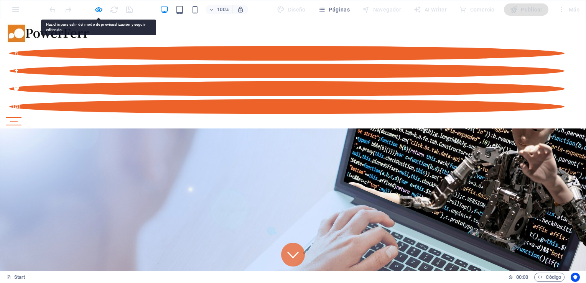
drag, startPoint x: 46, startPoint y: 178, endPoint x: 21, endPoint y: 177, distance: 24.2
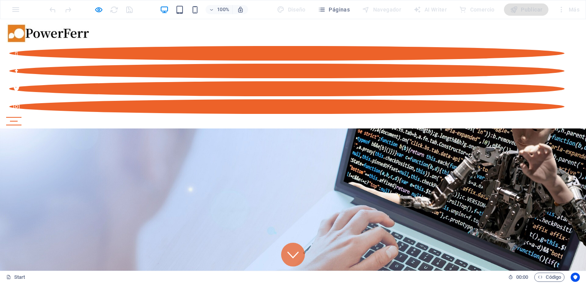
drag, startPoint x: 282, startPoint y: 177, endPoint x: 11, endPoint y: 173, distance: 271.0
drag, startPoint x: 11, startPoint y: 173, endPoint x: 101, endPoint y: 176, distance: 90.2
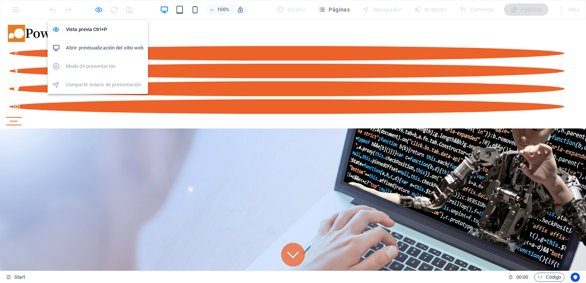
click at [102, 10] on icon "button" at bounding box center [98, 9] width 9 height 9
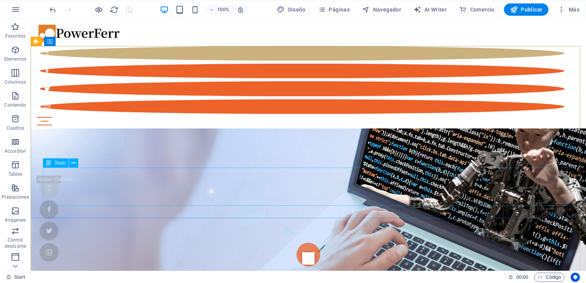
click at [63, 164] on span "Texto" at bounding box center [59, 163] width 11 height 5
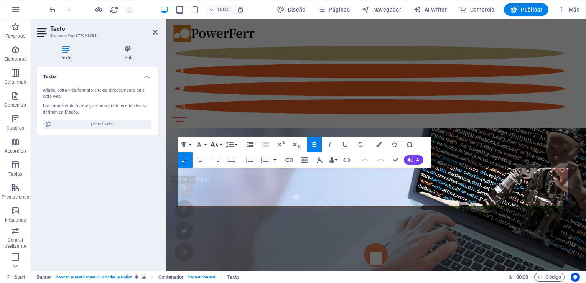
click at [221, 143] on button "Font Size" at bounding box center [216, 144] width 15 height 15
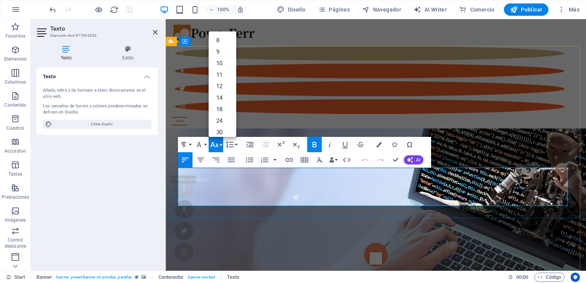
drag, startPoint x: 448, startPoint y: 178, endPoint x: 174, endPoint y: 178, distance: 274.0
click at [218, 131] on link "30" at bounding box center [223, 133] width 28 height 12
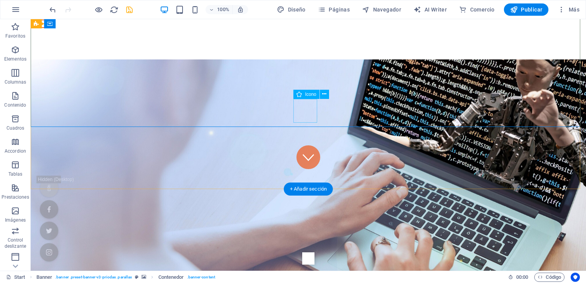
scroll to position [115, 0]
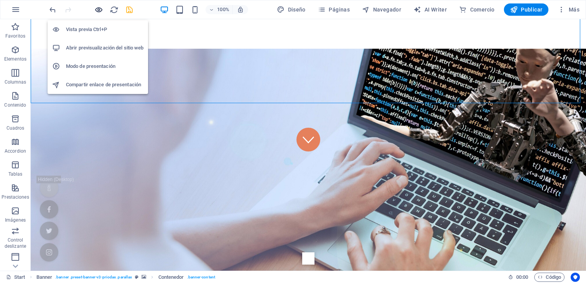
click at [100, 8] on icon "button" at bounding box center [98, 9] width 9 height 9
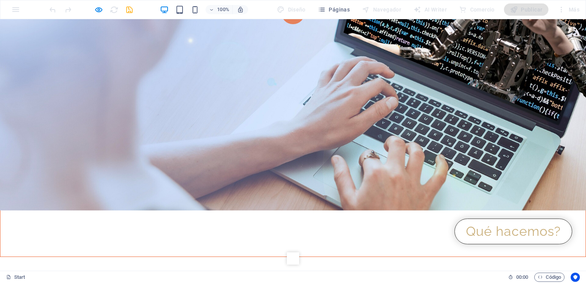
scroll to position [230, 0]
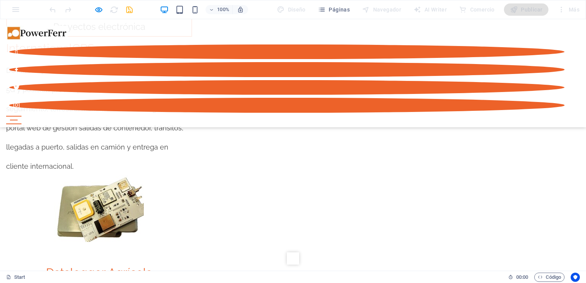
scroll to position [2034, 0]
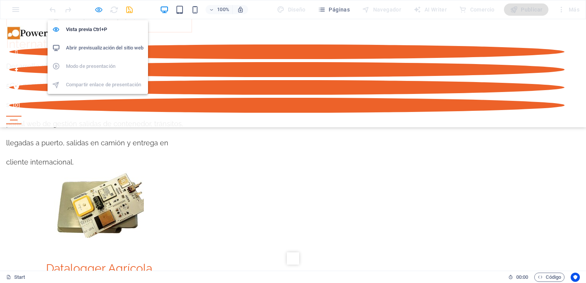
click at [99, 11] on icon "button" at bounding box center [98, 9] width 9 height 9
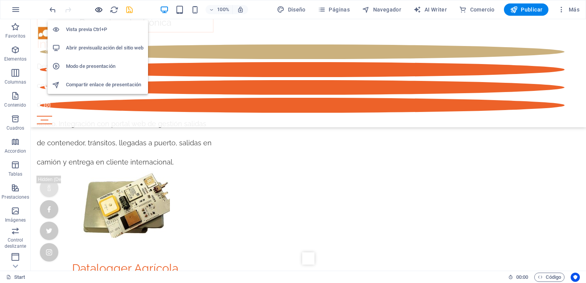
scroll to position [2045, 0]
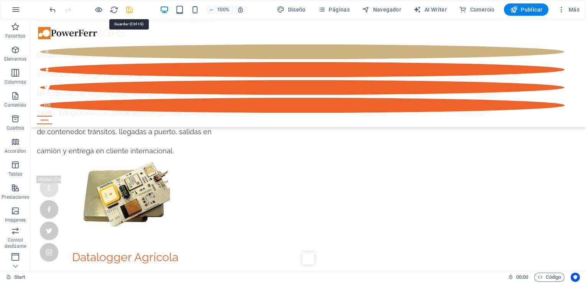
click at [130, 11] on icon "save" at bounding box center [129, 9] width 9 height 9
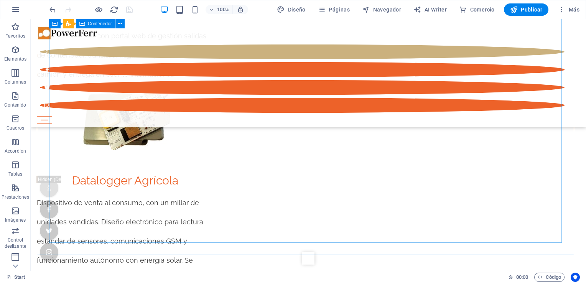
scroll to position [2084, 0]
